Goal: Information Seeking & Learning: Learn about a topic

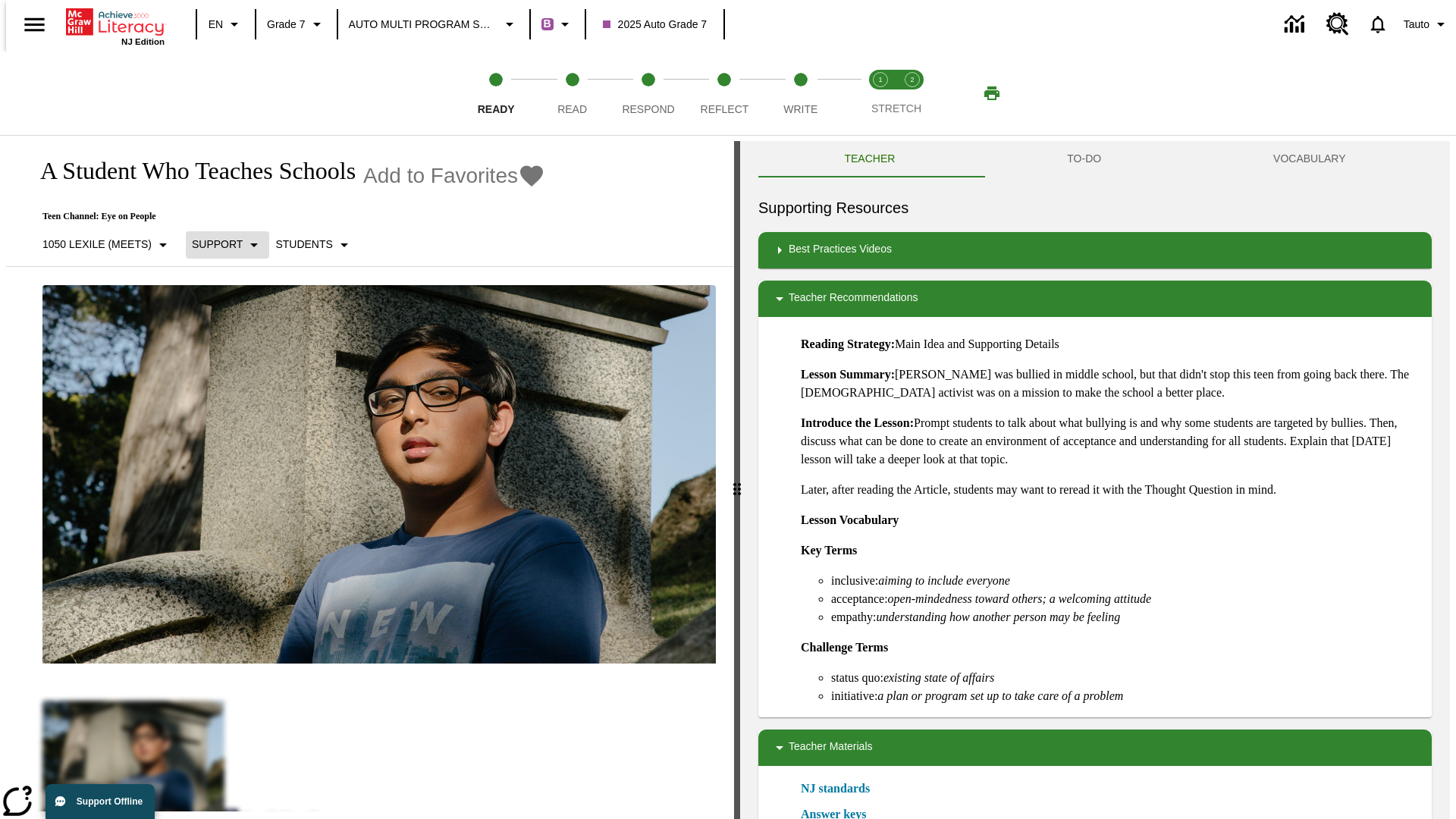
click at [220, 244] on p "Support" at bounding box center [217, 244] width 51 height 16
click at [101, 244] on p "1050 Lexile (Meets)" at bounding box center [97, 244] width 109 height 16
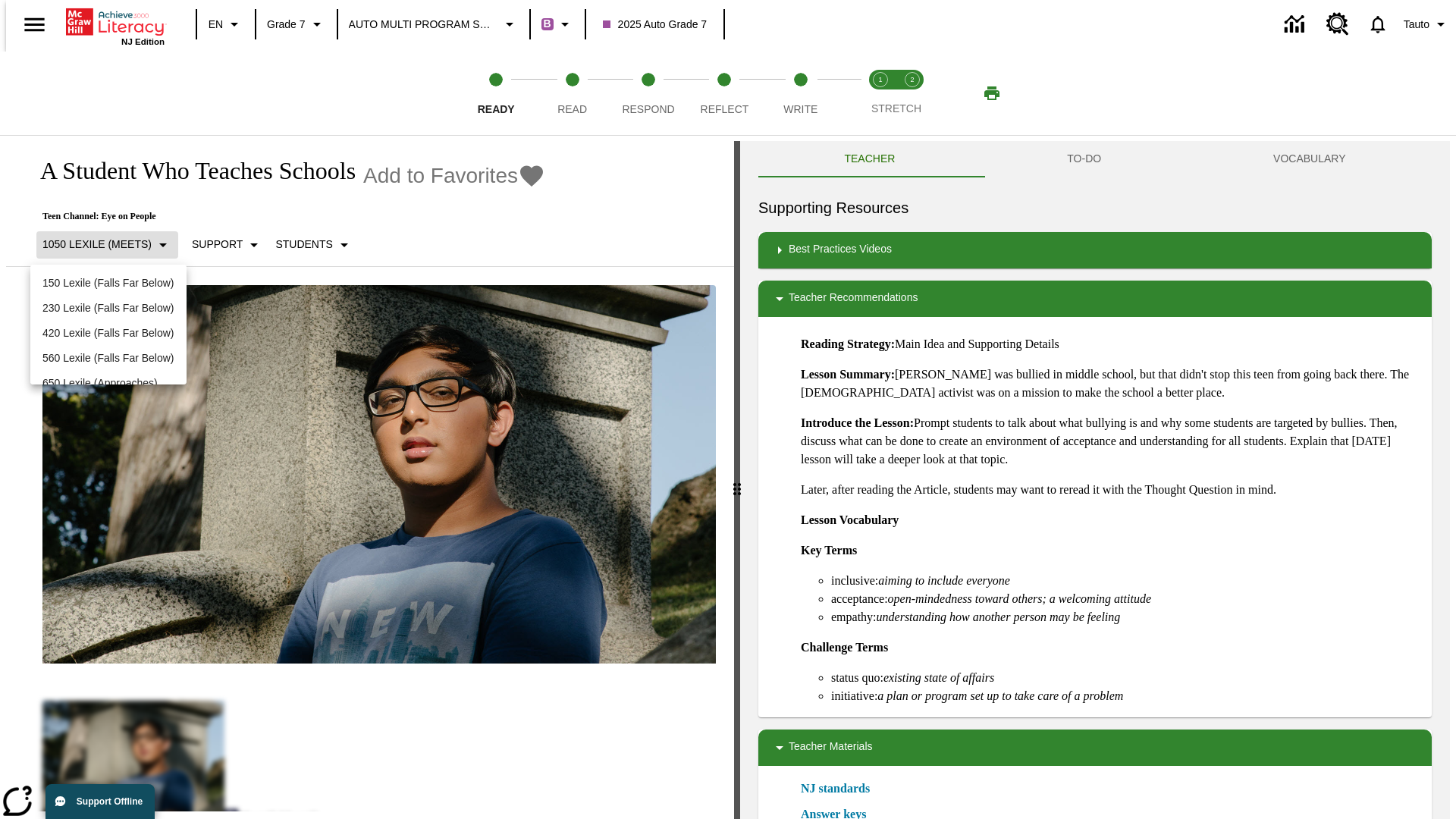
scroll to position [160, 0]
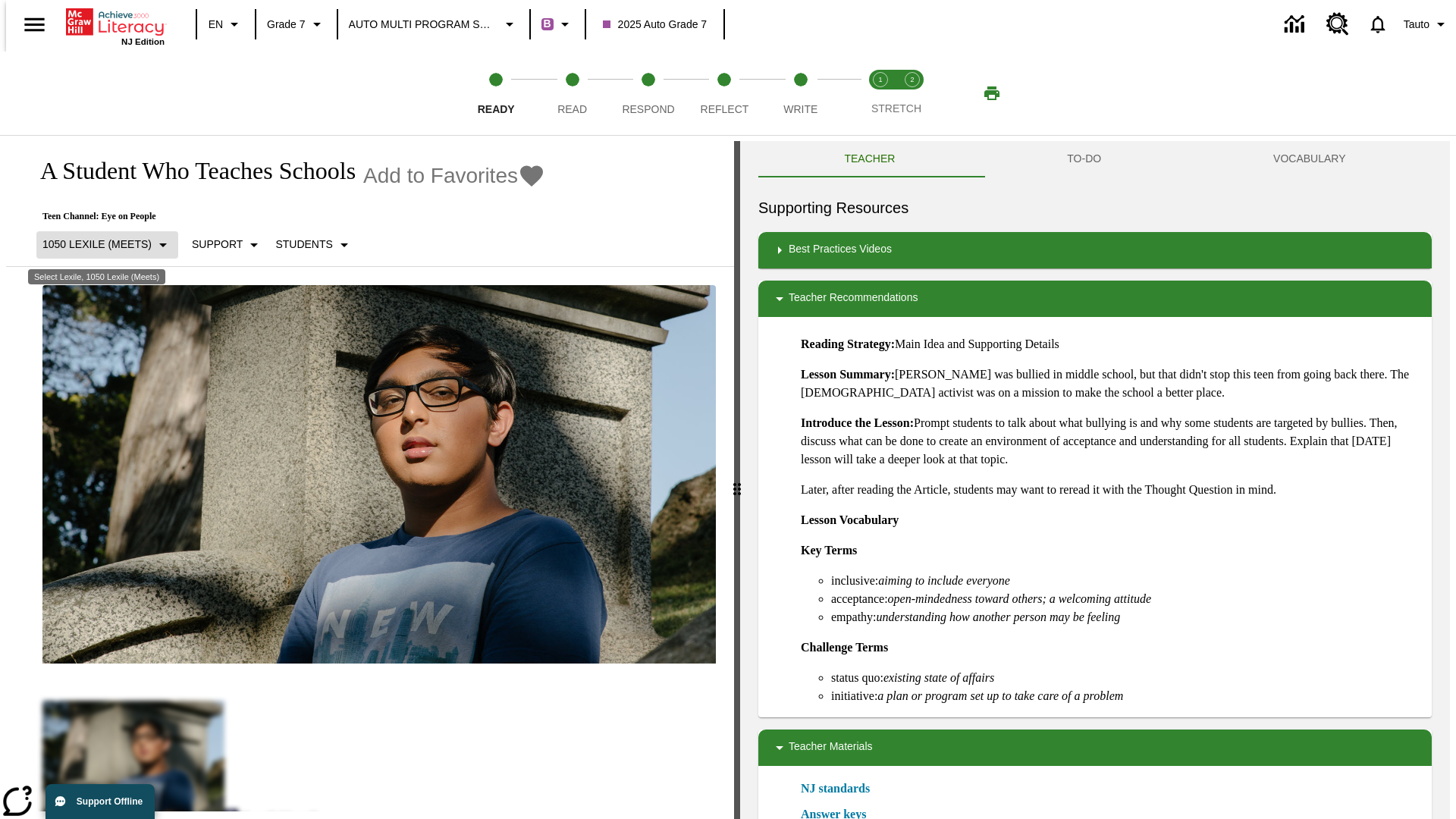
click at [101, 244] on p "1050 Lexile (Meets)" at bounding box center [97, 244] width 109 height 16
click at [220, 244] on p "Support" at bounding box center [217, 244] width 51 height 16
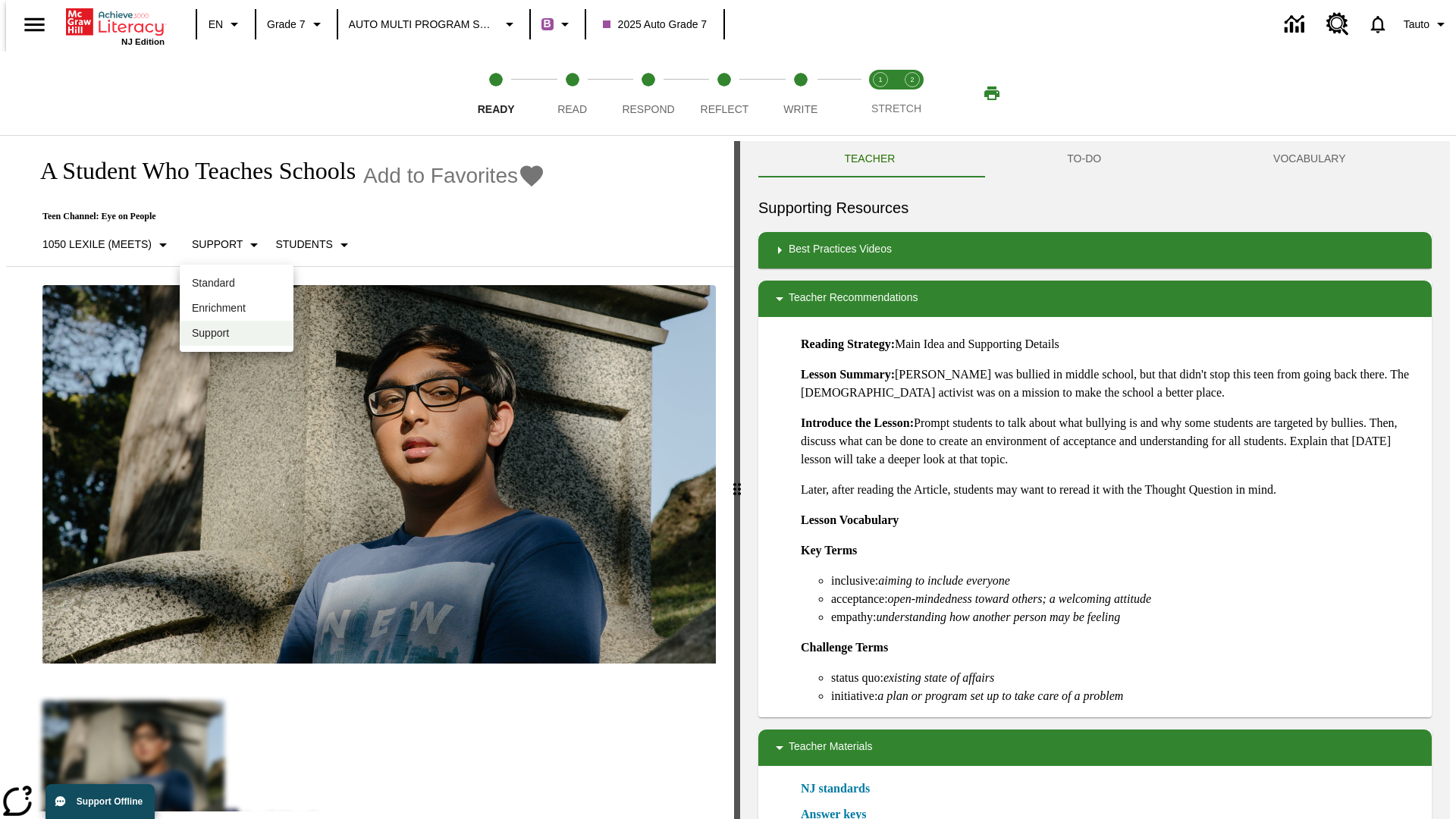
click at [237, 308] on p "Enrichment" at bounding box center [237, 308] width 89 height 16
